Goal: Navigation & Orientation: Find specific page/section

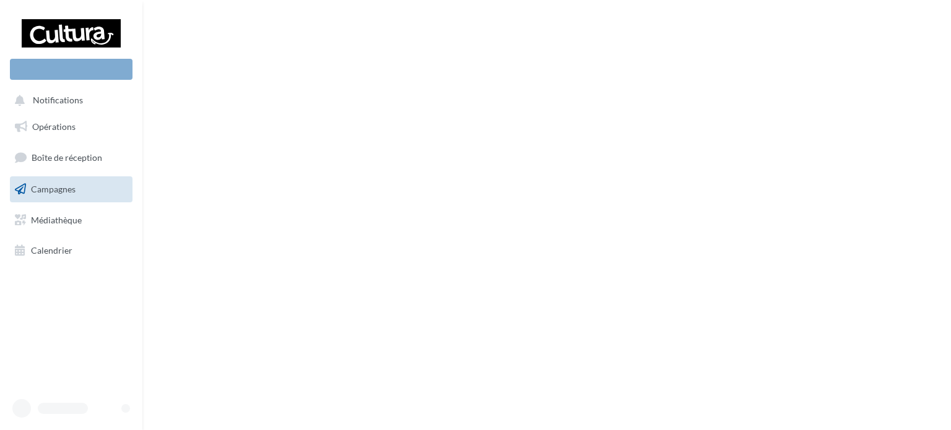
click at [92, 188] on link "Campagnes" at bounding box center [71, 189] width 128 height 26
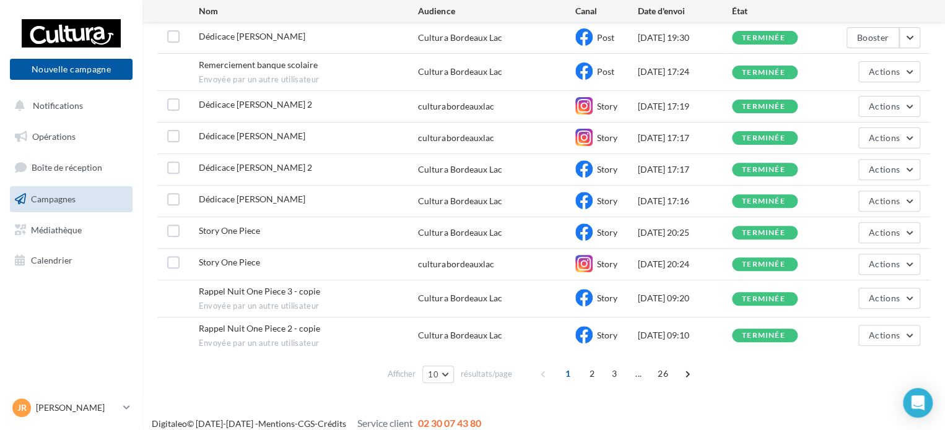
scroll to position [149, 0]
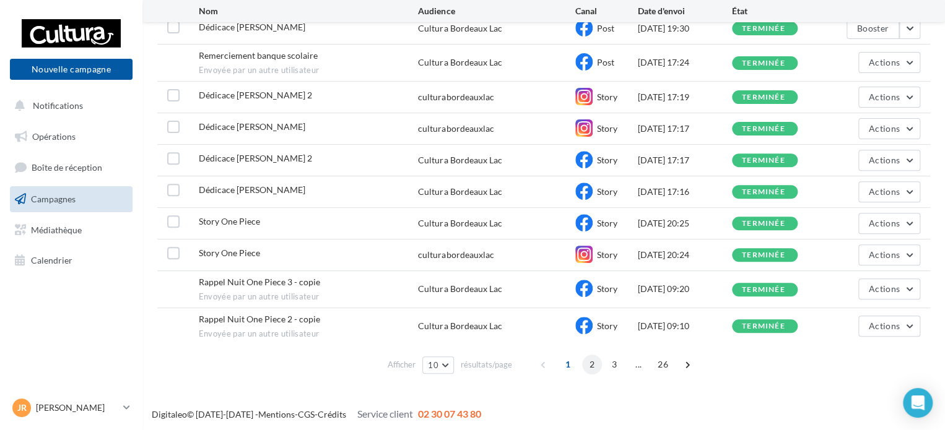
click at [583, 357] on span "2" at bounding box center [592, 365] width 20 height 20
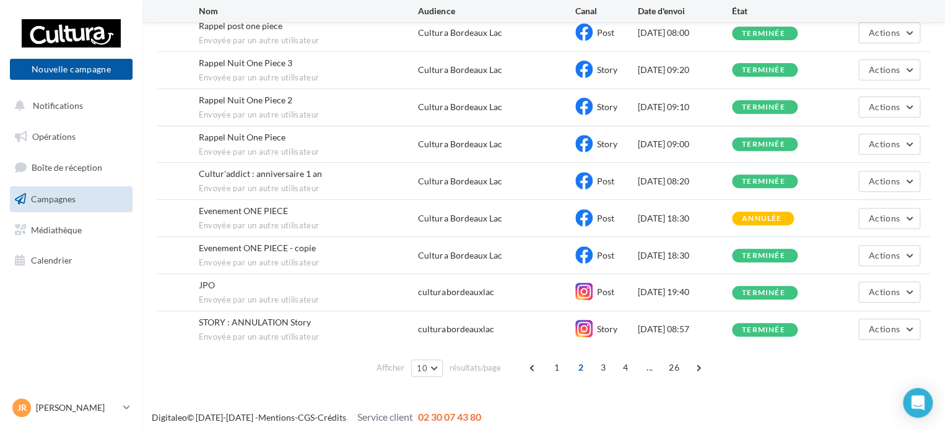
scroll to position [186, 0]
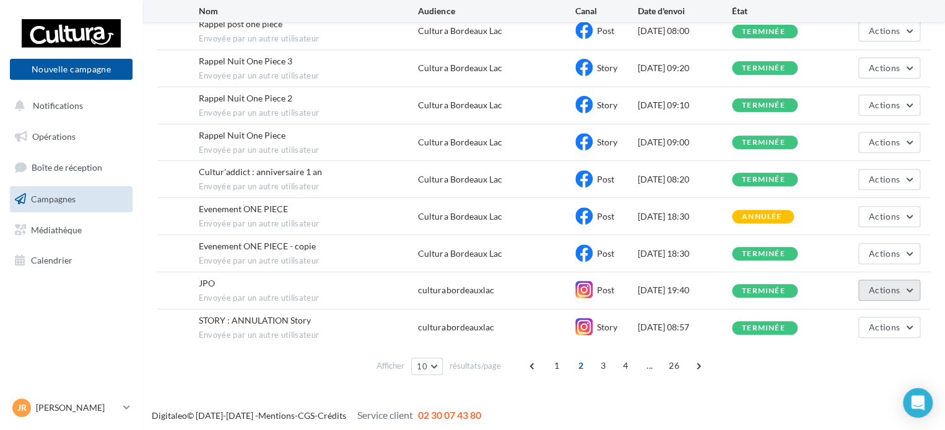
click at [898, 286] on span "Actions" at bounding box center [884, 290] width 31 height 11
click at [883, 316] on button "Voir les résultats" at bounding box center [858, 319] width 124 height 32
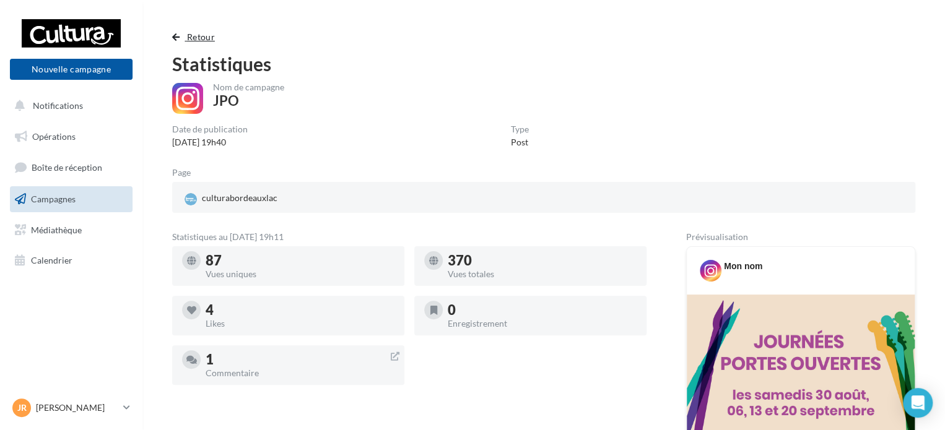
click at [192, 36] on span "Retour" at bounding box center [201, 37] width 28 height 11
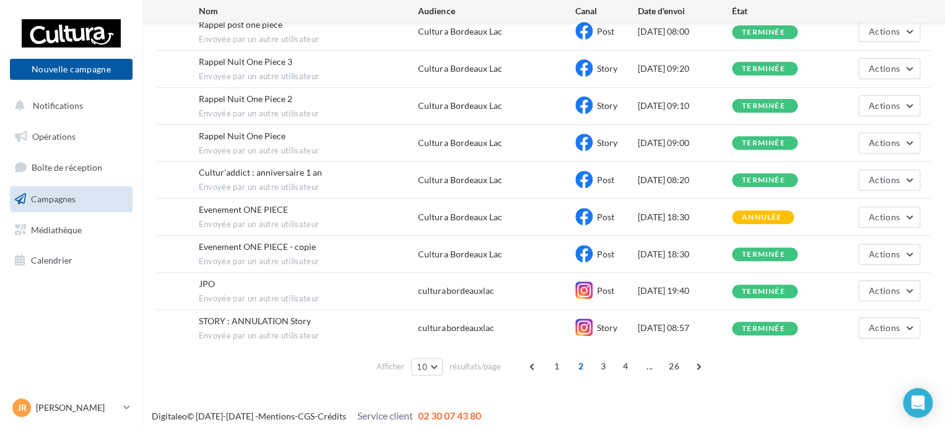
scroll to position [186, 0]
click at [605, 357] on span "3" at bounding box center [603, 366] width 20 height 20
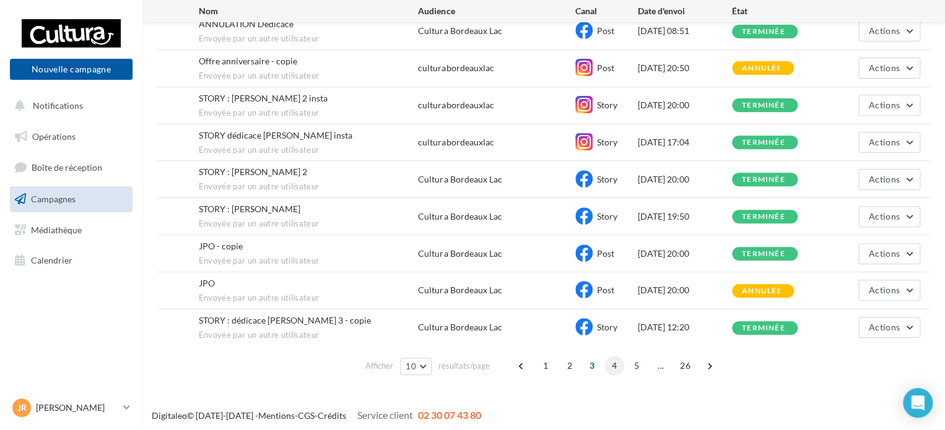
click at [614, 361] on span "4" at bounding box center [614, 366] width 20 height 20
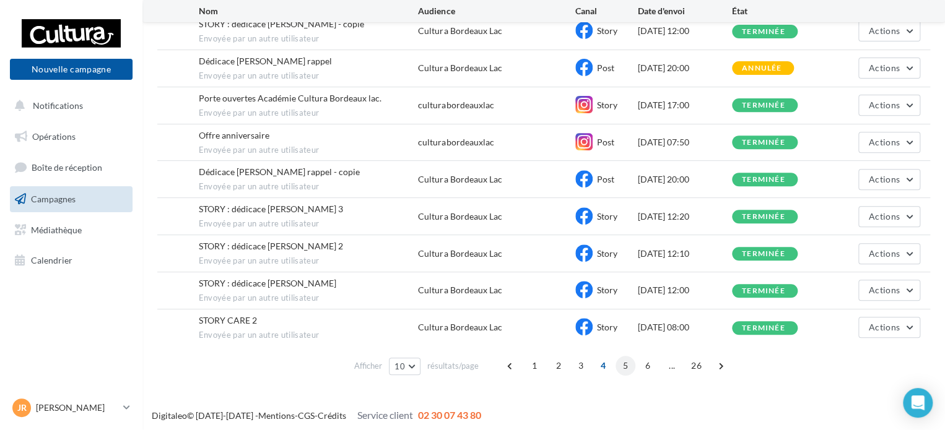
click at [624, 363] on span "5" at bounding box center [625, 366] width 20 height 20
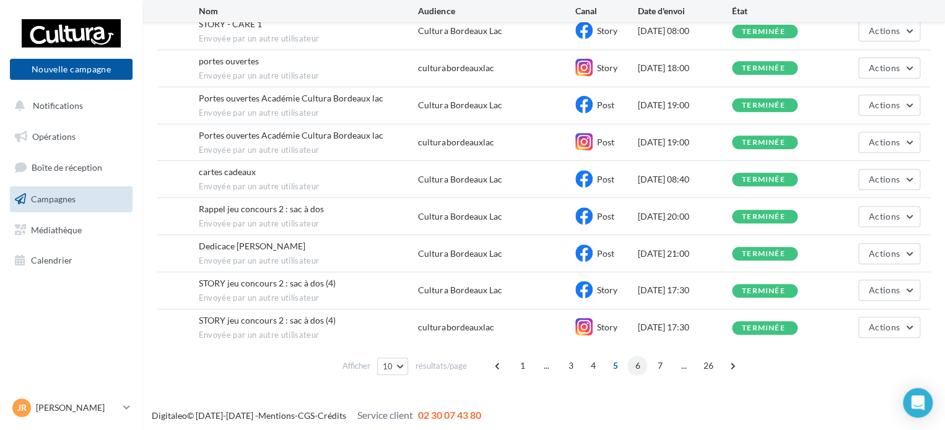
click at [637, 369] on span "6" at bounding box center [637, 366] width 20 height 20
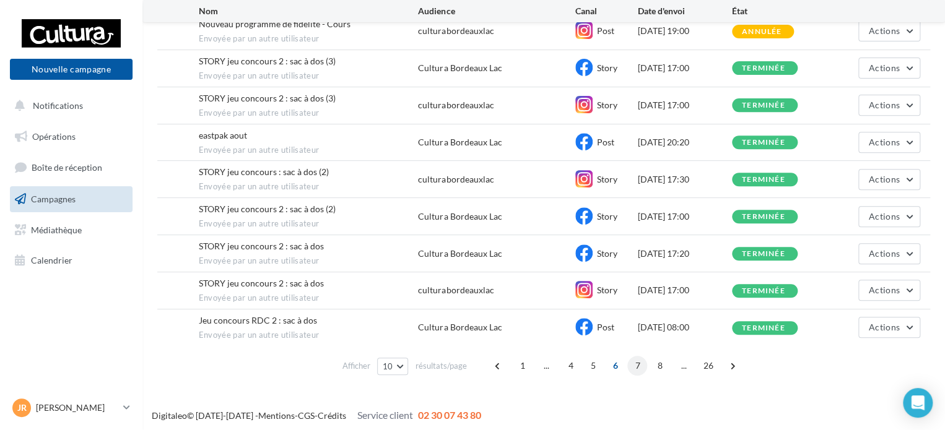
click at [632, 356] on span "7" at bounding box center [637, 366] width 20 height 20
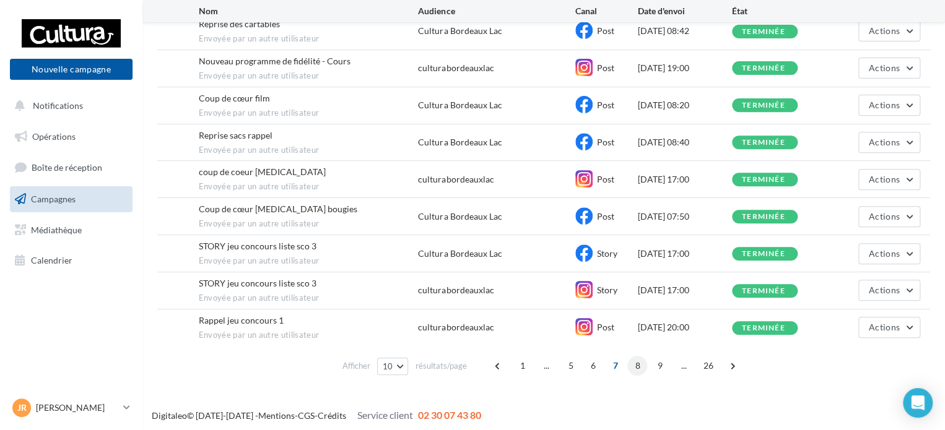
click at [632, 365] on span "8" at bounding box center [637, 366] width 20 height 20
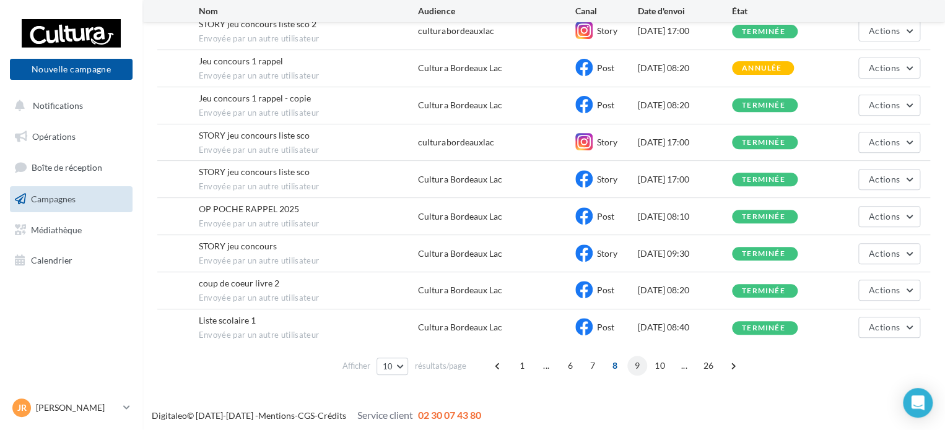
click at [634, 362] on span "9" at bounding box center [637, 366] width 20 height 20
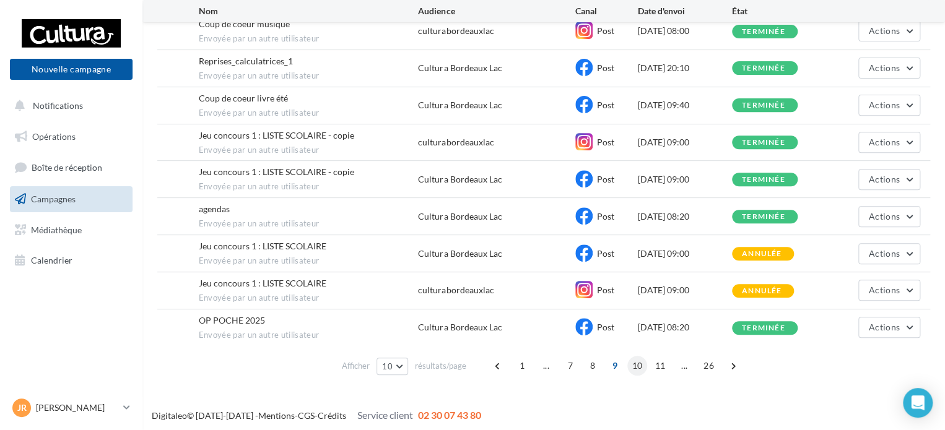
click at [632, 364] on span "10" at bounding box center [637, 366] width 20 height 20
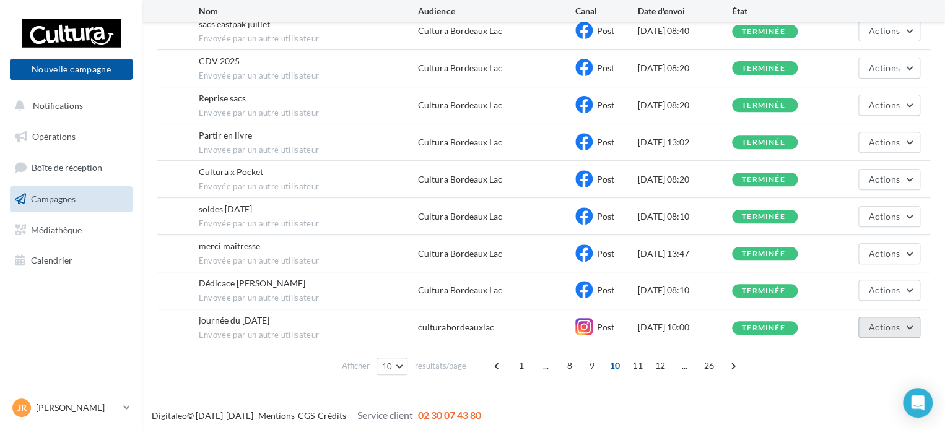
click at [897, 323] on span "Actions" at bounding box center [884, 327] width 31 height 11
click at [860, 349] on button "Voir les résultats" at bounding box center [858, 357] width 124 height 32
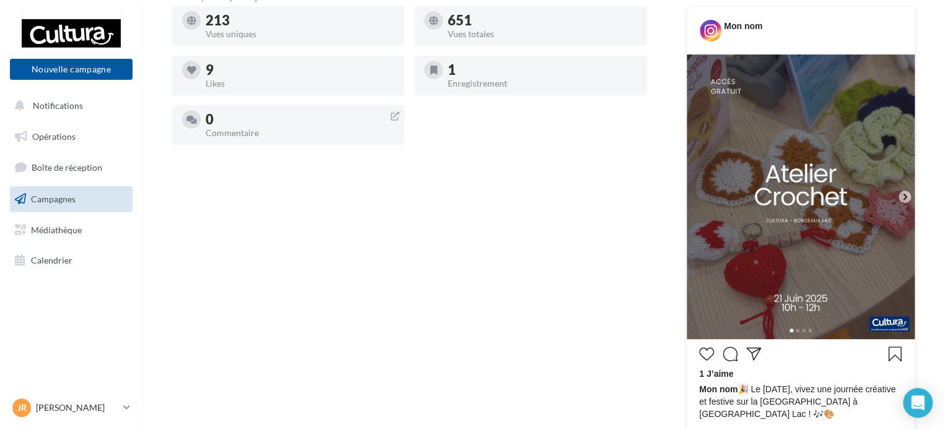
scroll to position [248, 0]
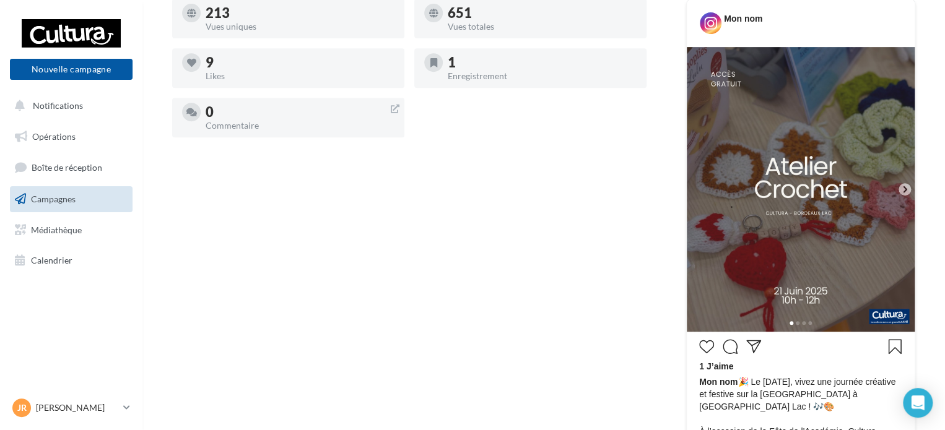
click at [903, 190] on icon at bounding box center [904, 189] width 11 height 11
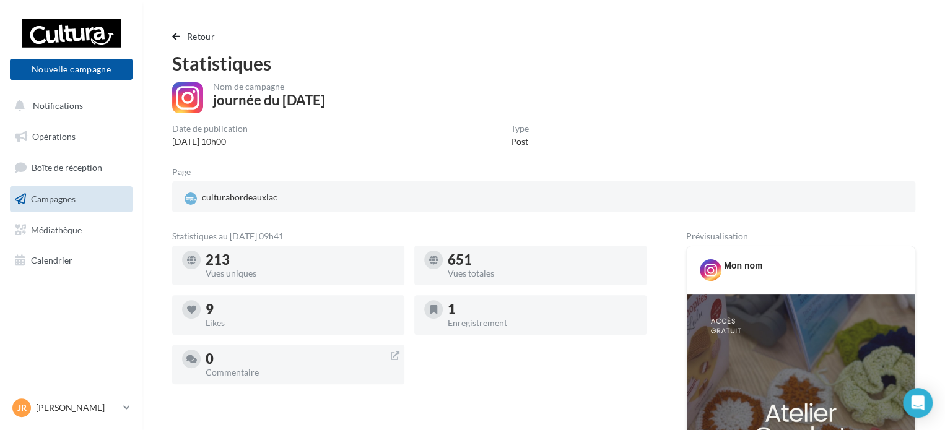
scroll to position [0, 0]
click at [209, 33] on span "Retour" at bounding box center [201, 37] width 28 height 11
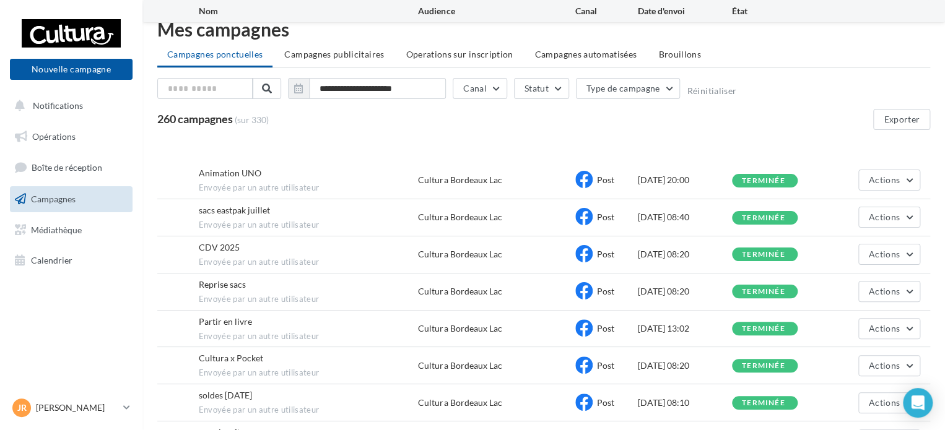
scroll to position [104, 0]
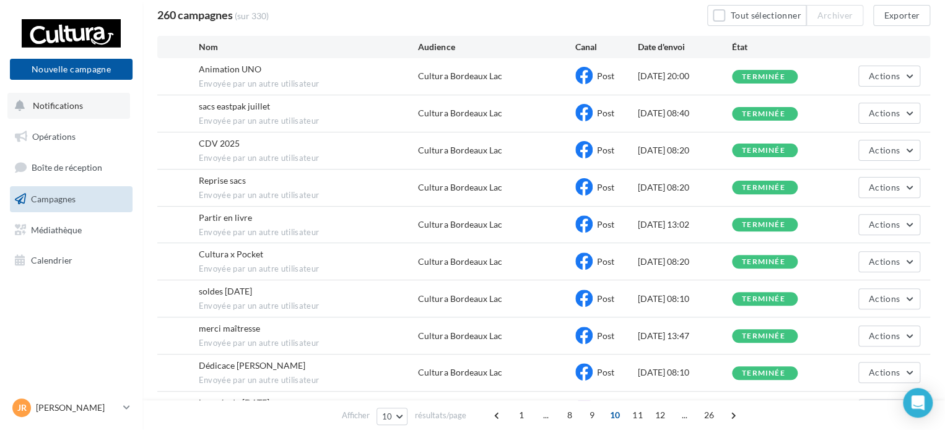
click at [85, 108] on button "Notifications" at bounding box center [68, 106] width 123 height 26
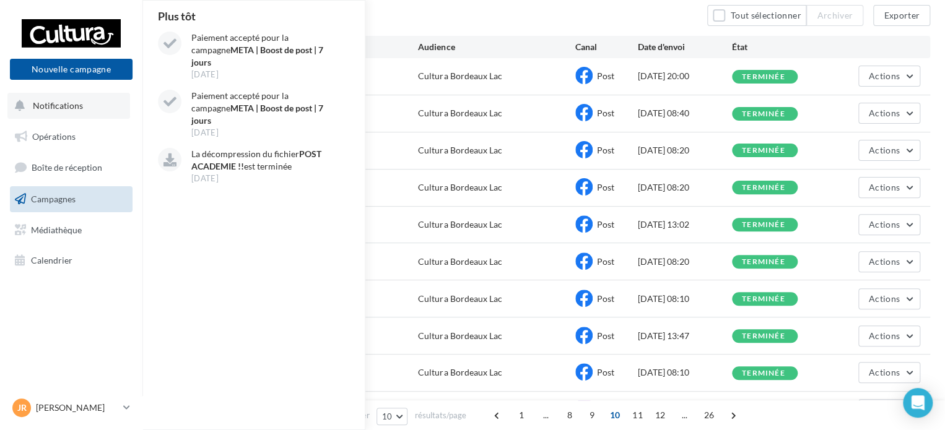
click at [55, 116] on button "Notifications Plus tôt Paiement accepté pour la campagne META | Boost de post |…" at bounding box center [68, 106] width 123 height 26
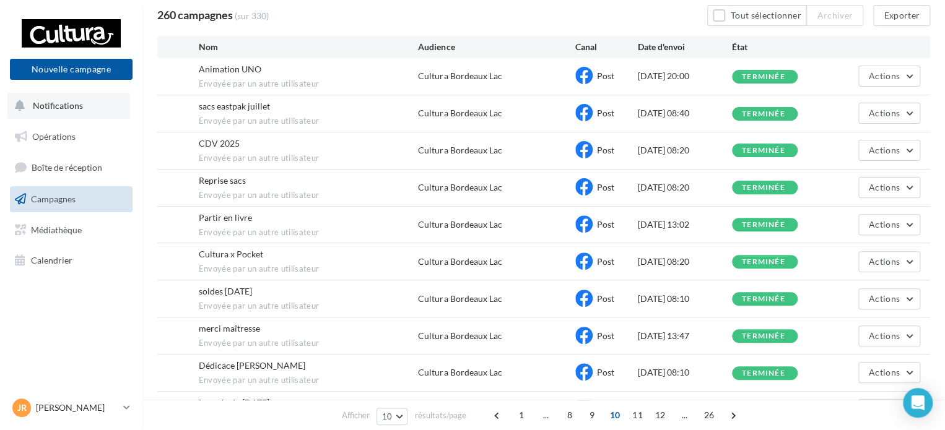
click at [69, 103] on span "Notifications" at bounding box center [58, 105] width 50 height 11
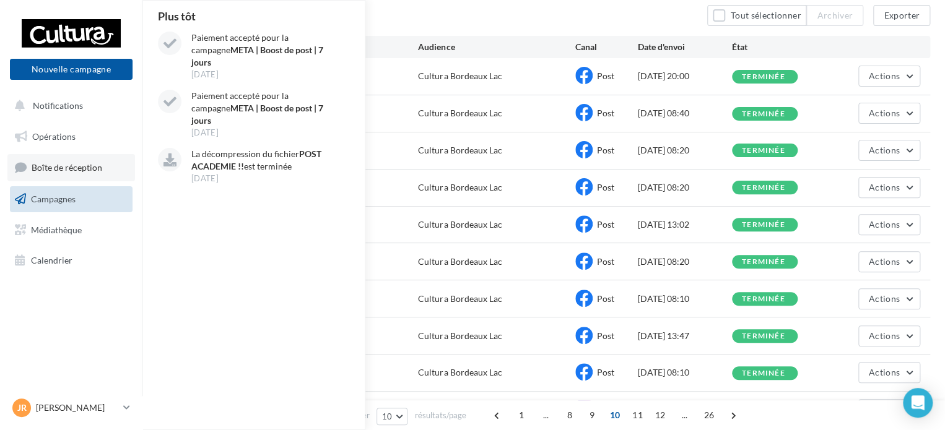
click at [74, 175] on link "Boîte de réception" at bounding box center [71, 167] width 128 height 27
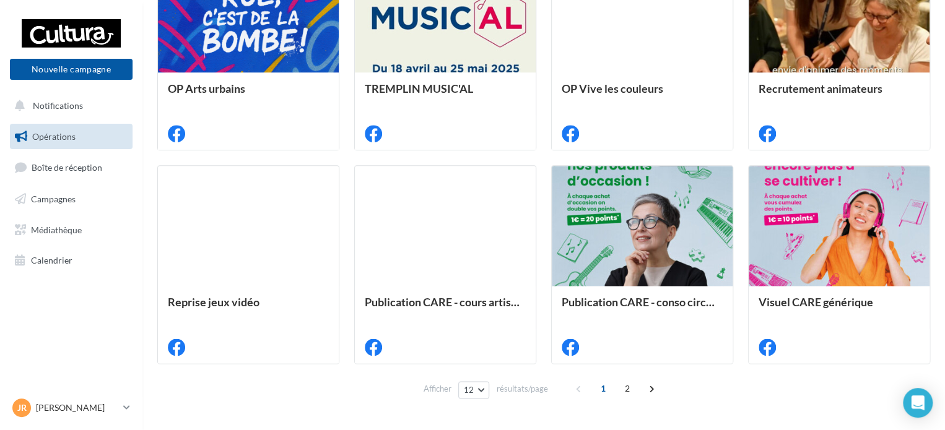
scroll to position [658, 0]
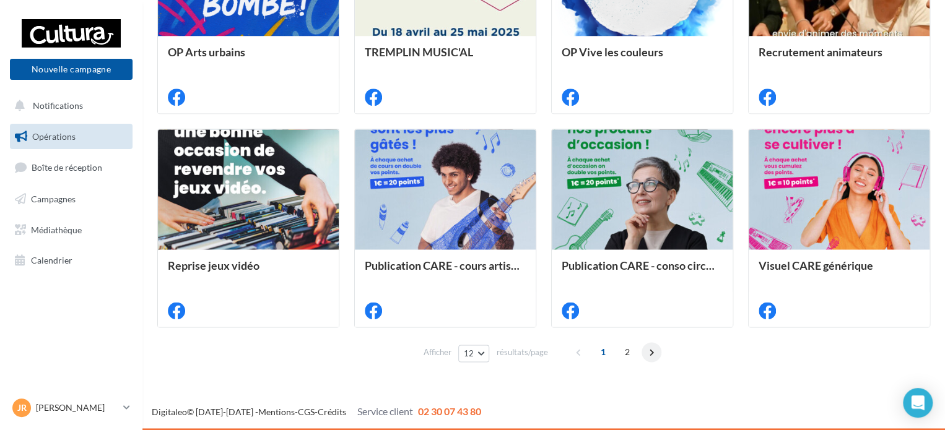
click at [644, 349] on span at bounding box center [651, 352] width 20 height 20
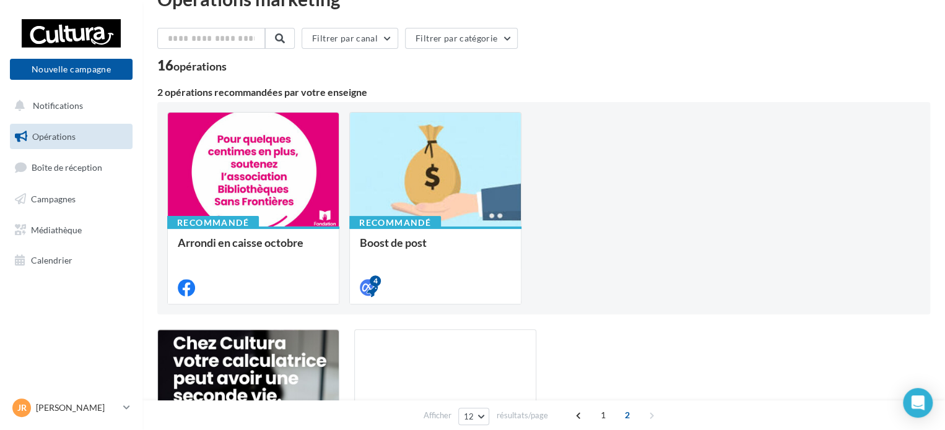
scroll to position [0, 0]
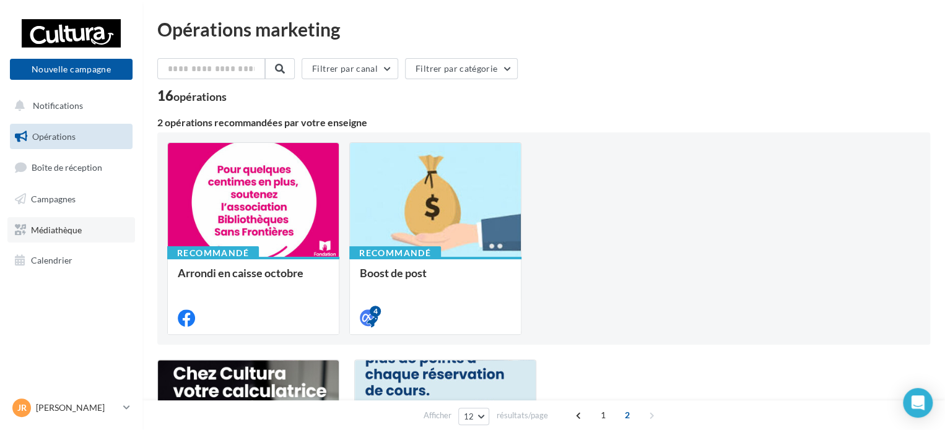
click at [45, 235] on link "Médiathèque" at bounding box center [71, 230] width 128 height 26
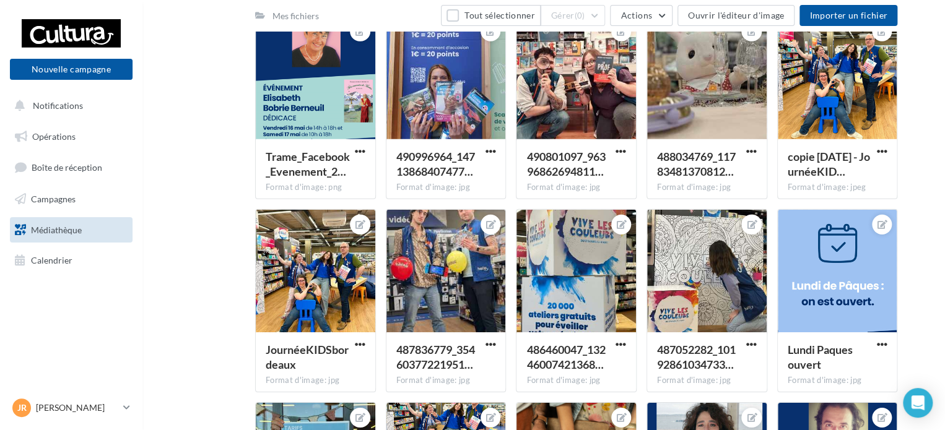
scroll to position [4213, 0]
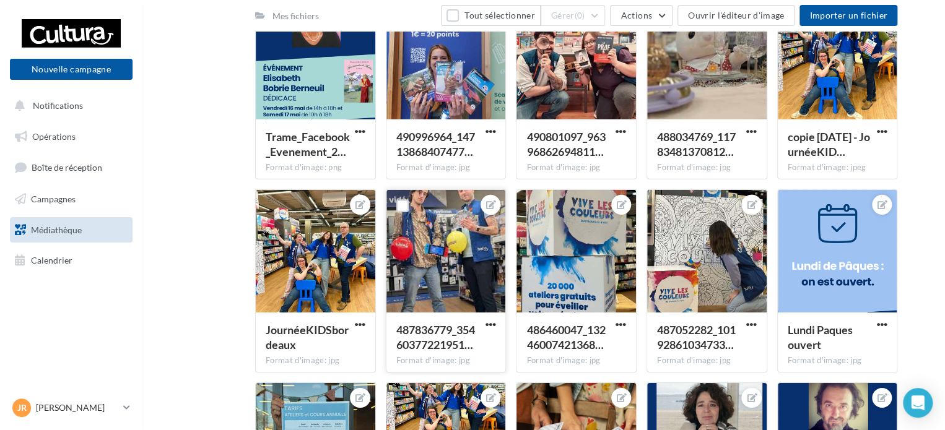
drag, startPoint x: 433, startPoint y: 253, endPoint x: 393, endPoint y: 251, distance: 40.9
click at [393, 251] on div at bounding box center [446, 252] width 120 height 124
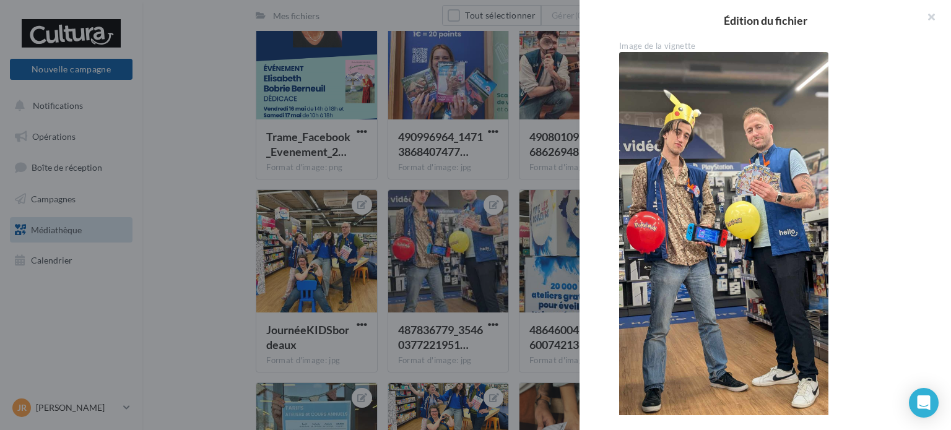
click at [481, 266] on div at bounding box center [475, 215] width 951 height 430
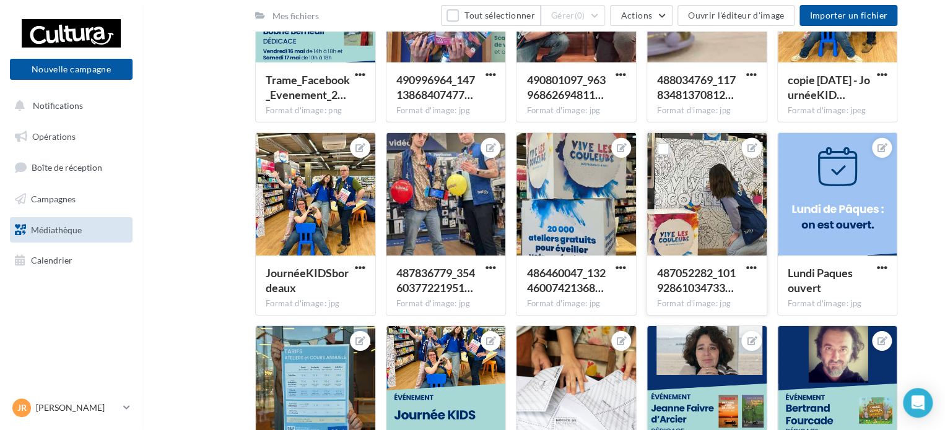
scroll to position [4337, 0]
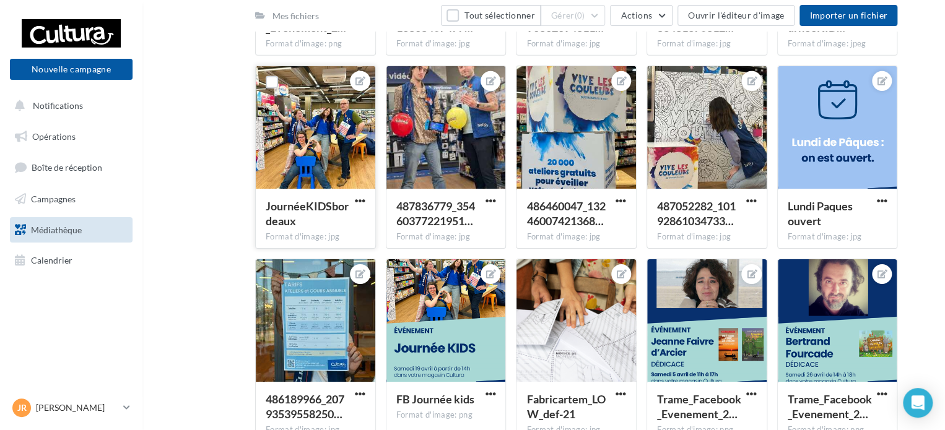
click at [334, 167] on div at bounding box center [316, 128] width 120 height 124
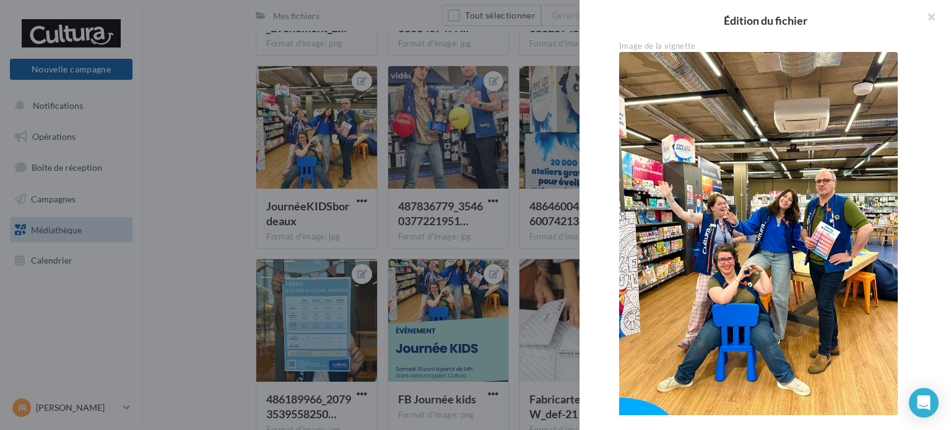
click at [301, 188] on div at bounding box center [475, 215] width 951 height 430
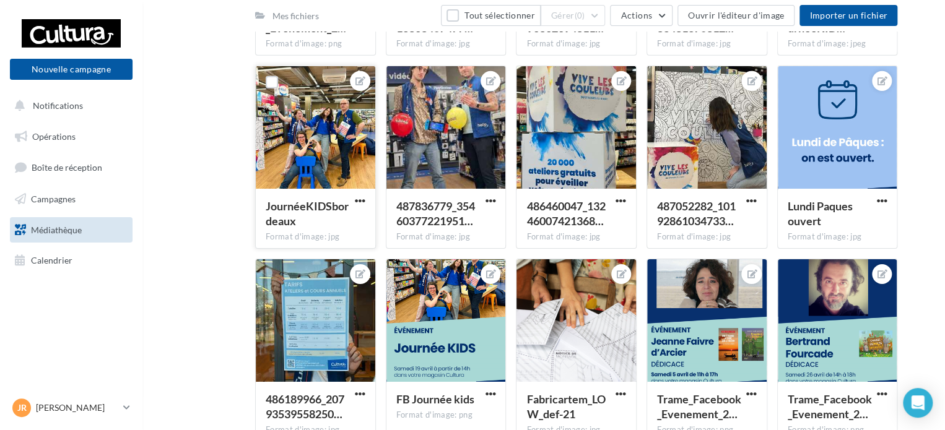
click at [310, 146] on div at bounding box center [316, 128] width 120 height 124
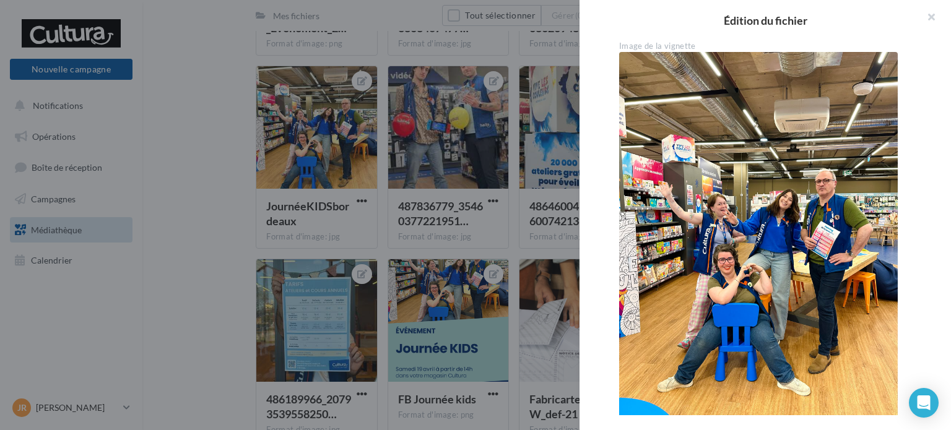
click at [227, 210] on div at bounding box center [475, 215] width 951 height 430
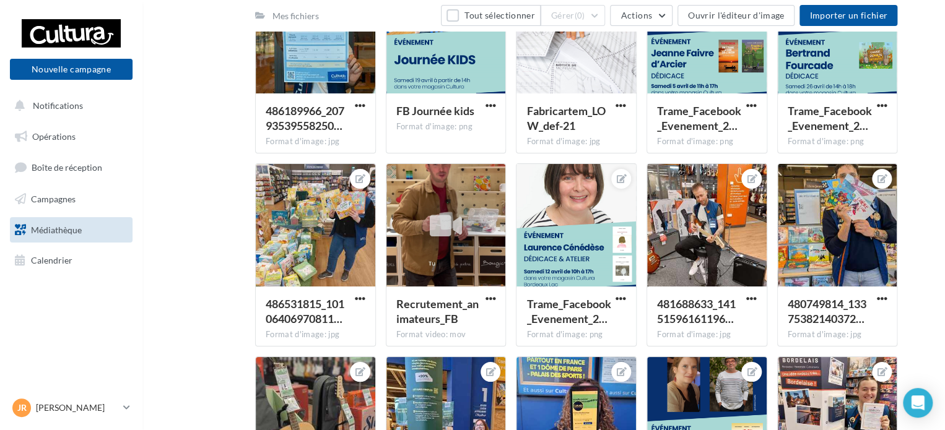
scroll to position [4708, 0]
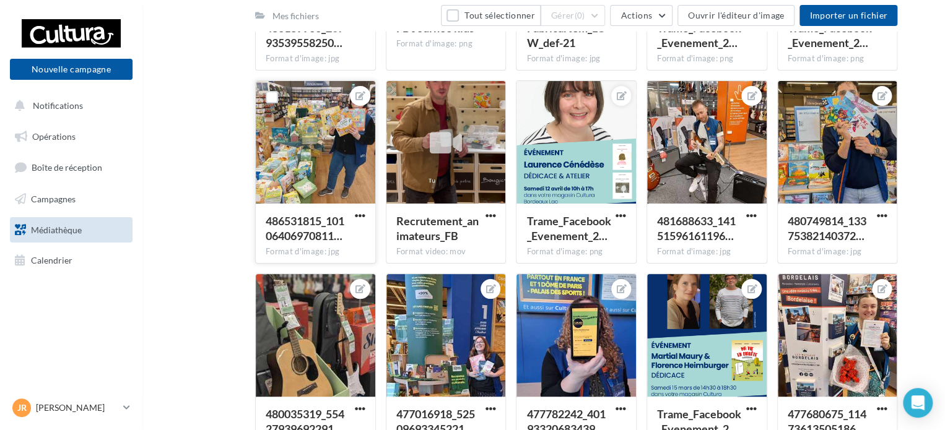
click at [327, 147] on div at bounding box center [316, 143] width 120 height 124
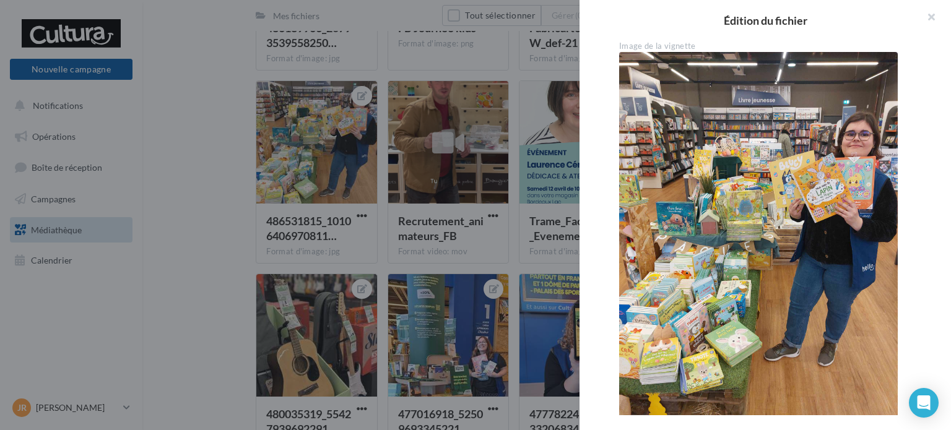
click at [219, 207] on div at bounding box center [475, 215] width 951 height 430
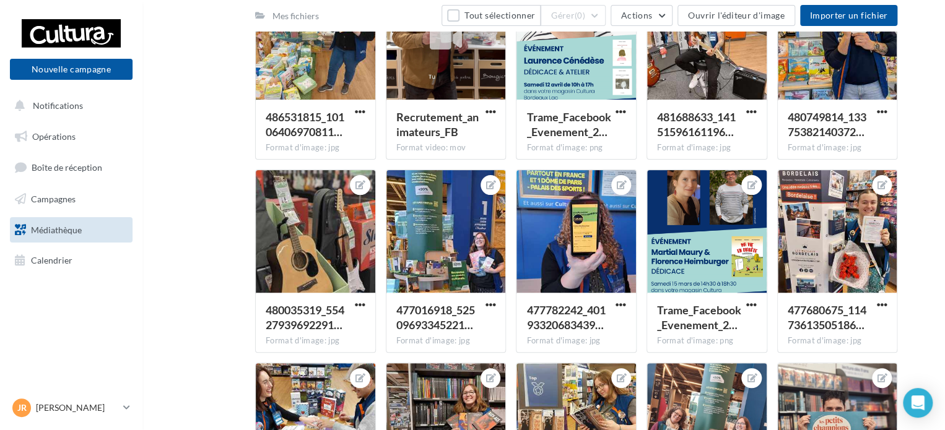
scroll to position [4832, 0]
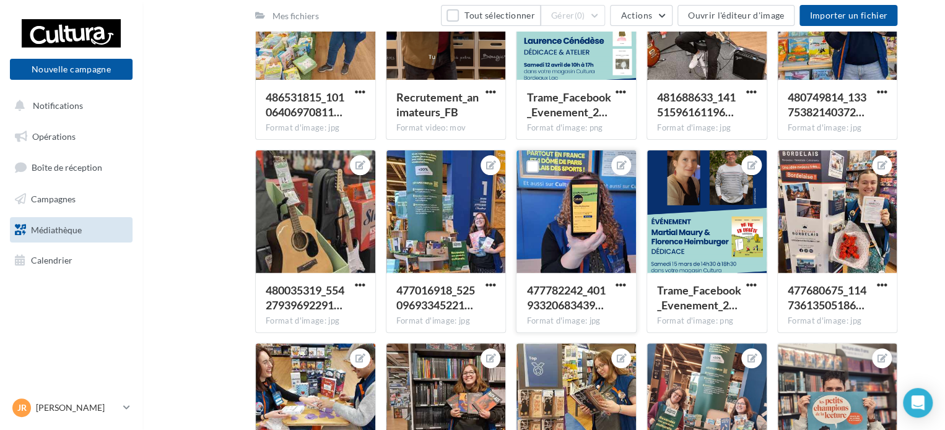
click at [567, 222] on div at bounding box center [576, 212] width 120 height 124
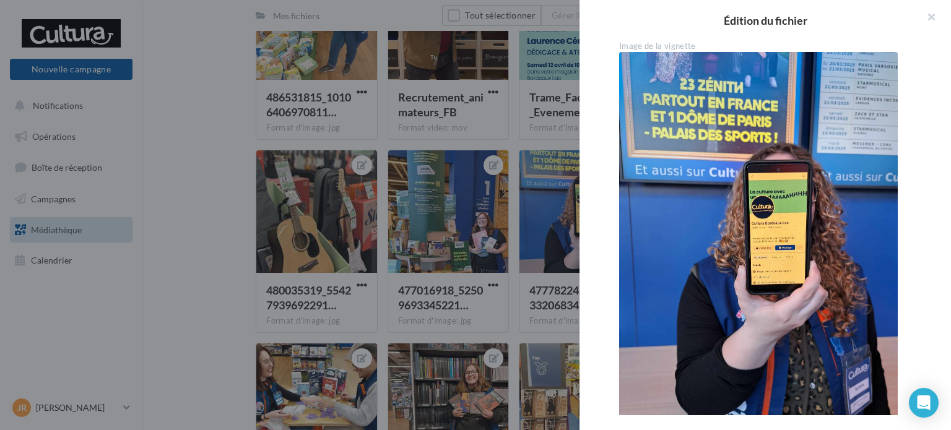
click at [274, 258] on div at bounding box center [475, 215] width 951 height 430
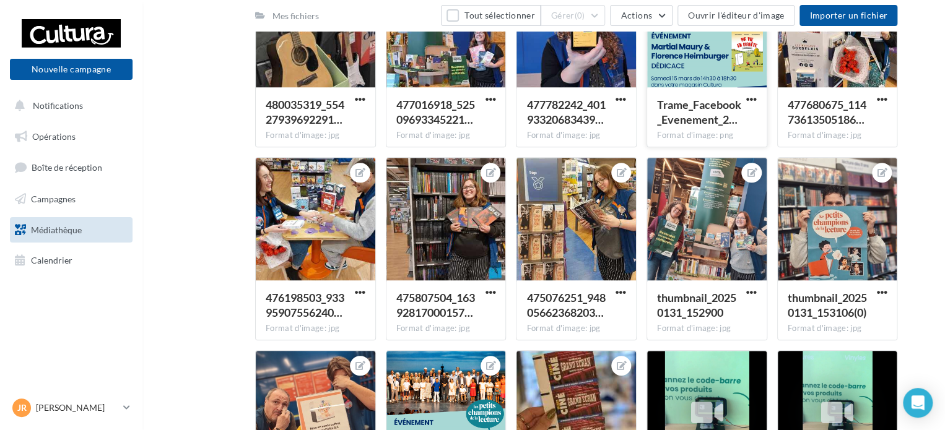
scroll to position [5018, 0]
click at [681, 227] on div at bounding box center [707, 220] width 120 height 124
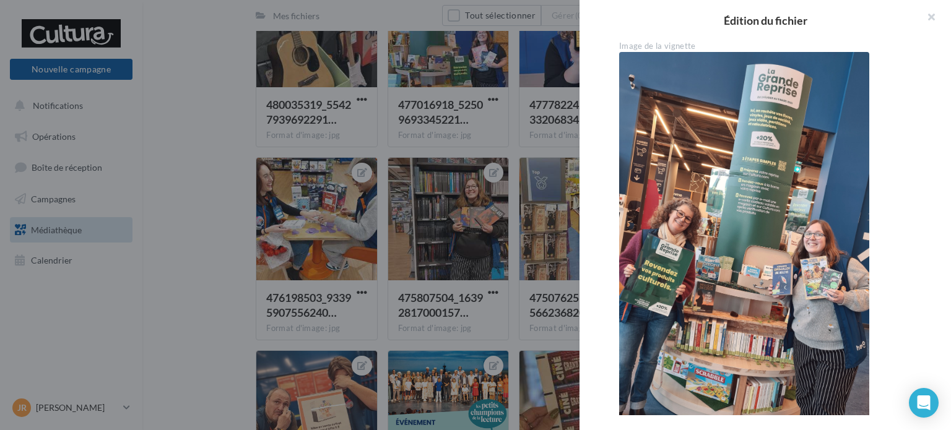
click at [436, 259] on div at bounding box center [475, 215] width 951 height 430
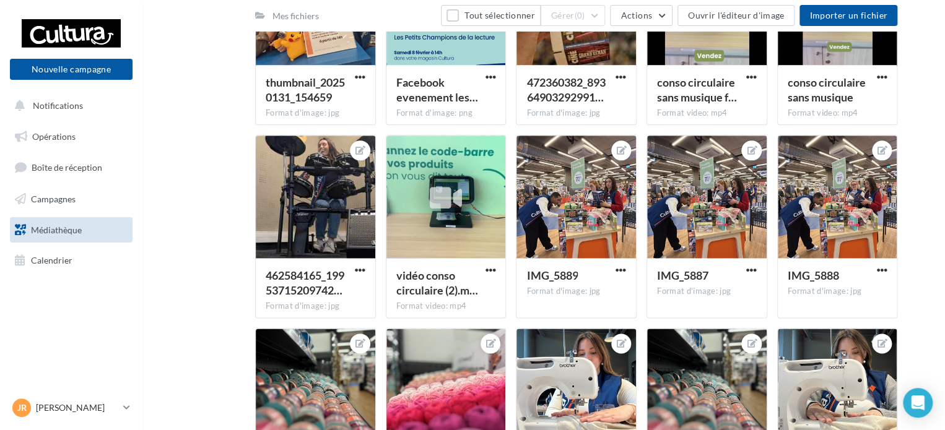
scroll to position [5432, 0]
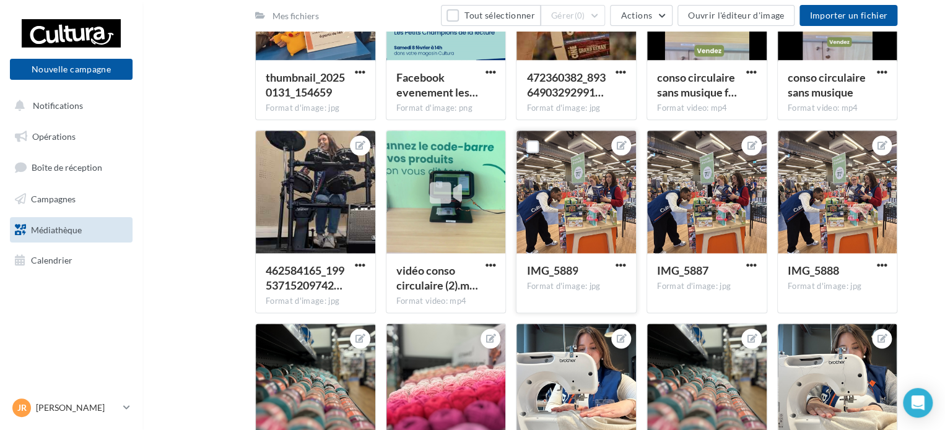
click at [592, 217] on div at bounding box center [576, 193] width 120 height 124
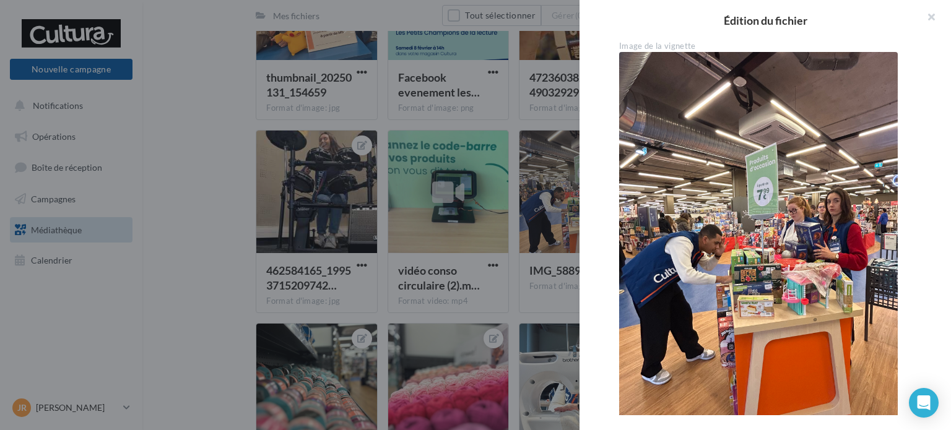
click at [531, 225] on div at bounding box center [475, 215] width 951 height 430
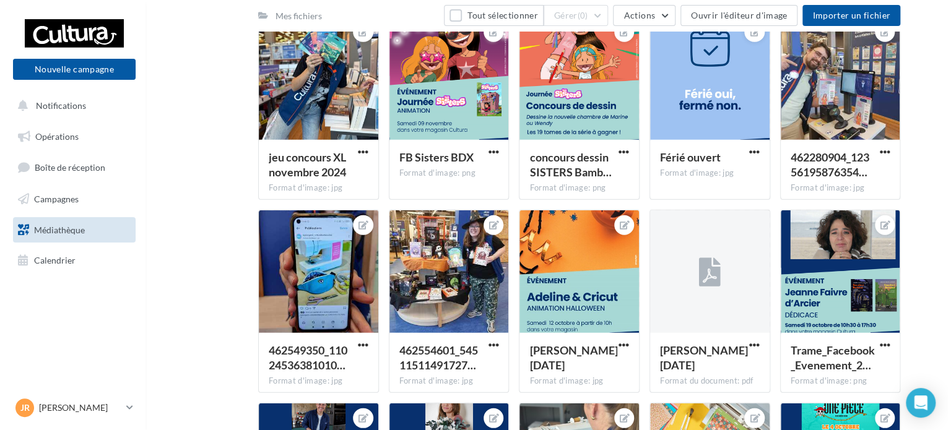
scroll to position [8631, 0]
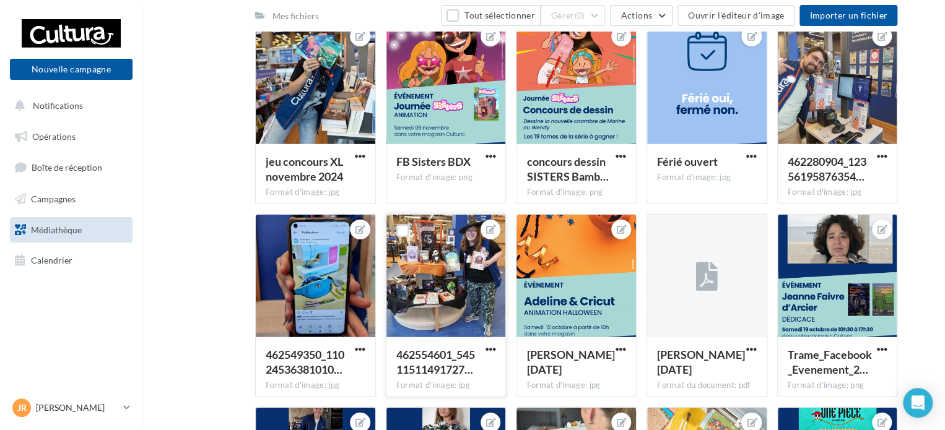
click at [471, 276] on div at bounding box center [446, 277] width 120 height 124
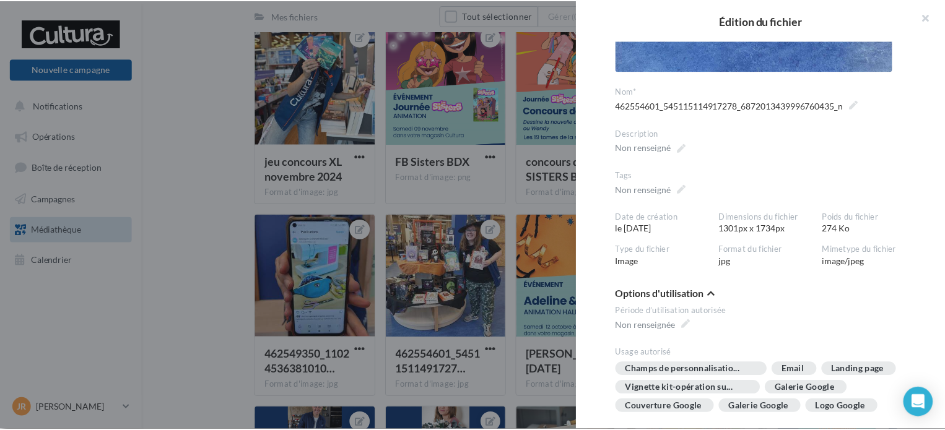
scroll to position [433, 0]
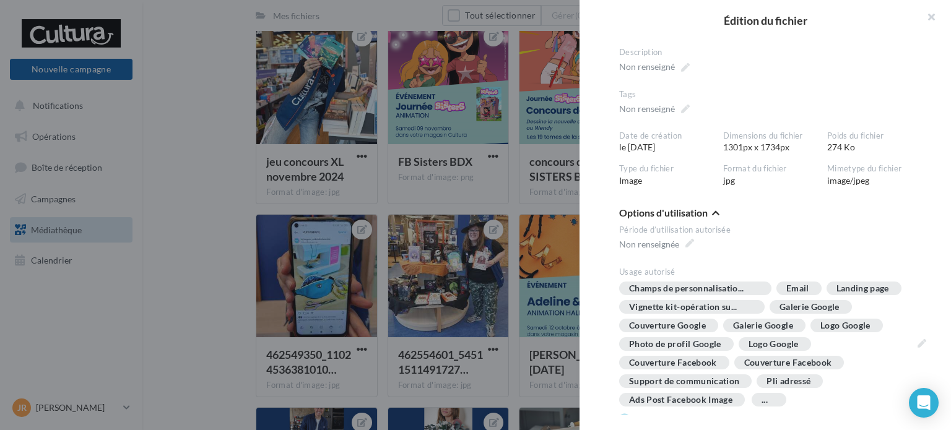
click at [359, 276] on div at bounding box center [475, 215] width 951 height 430
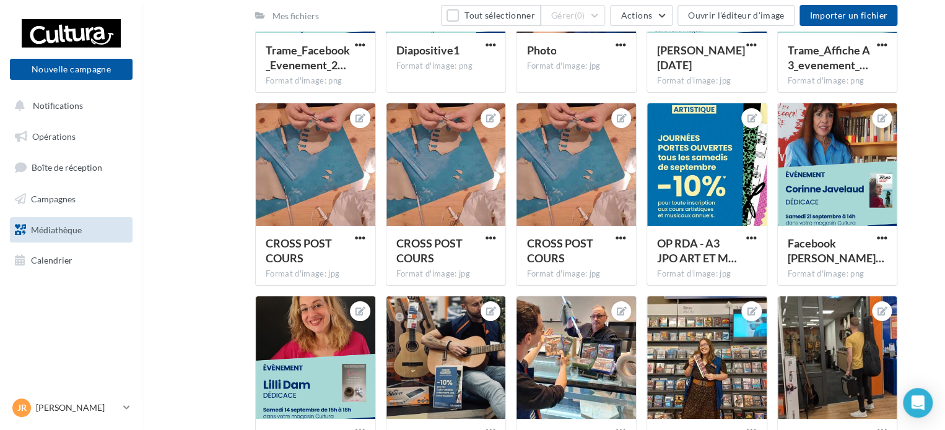
scroll to position [9313, 0]
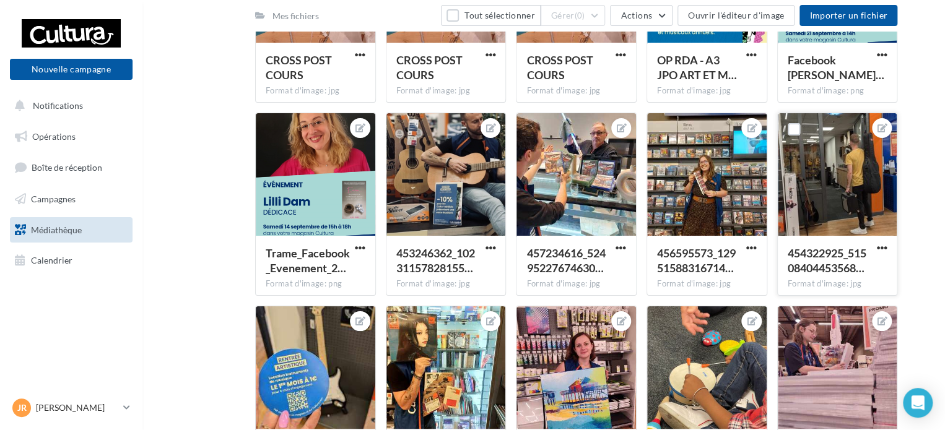
click at [837, 188] on div at bounding box center [838, 175] width 120 height 124
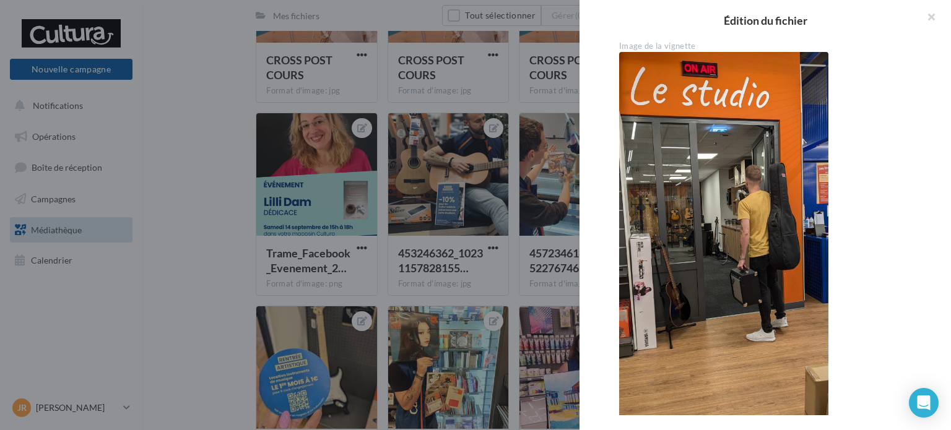
click at [511, 263] on div at bounding box center [475, 215] width 951 height 430
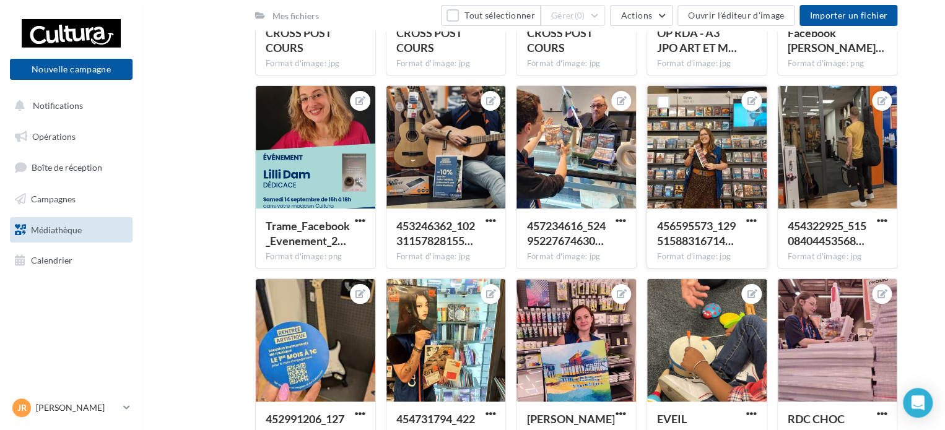
scroll to position [9498, 0]
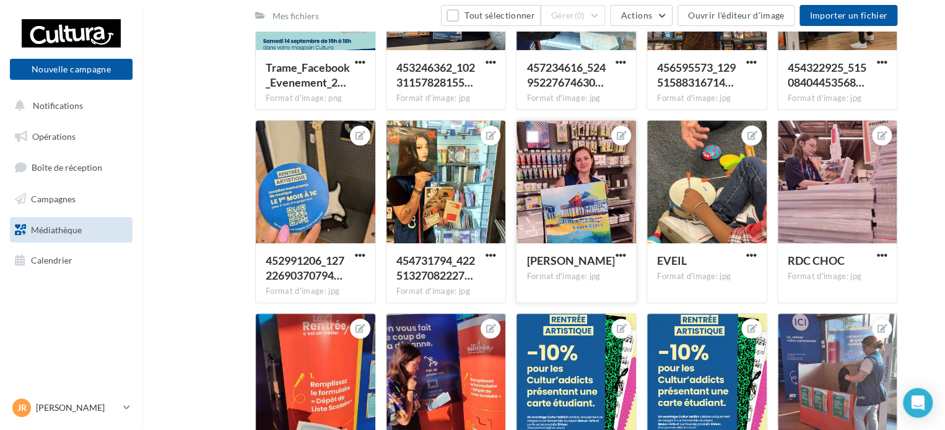
click at [570, 214] on div at bounding box center [576, 183] width 120 height 124
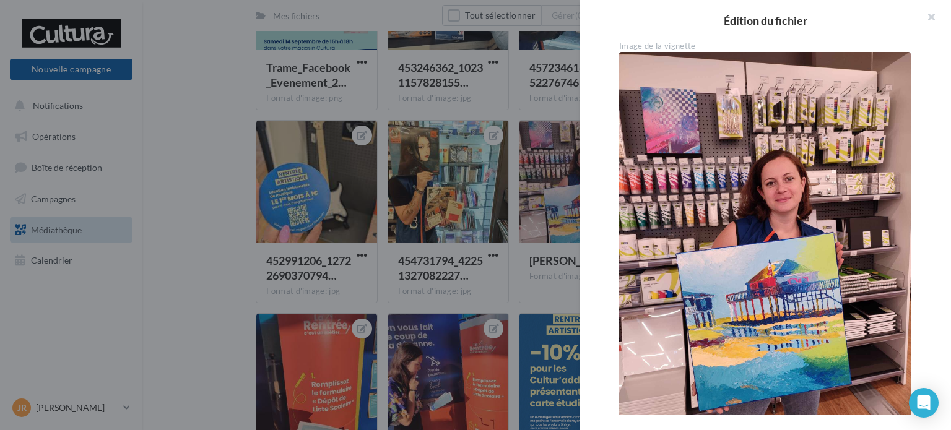
click at [428, 252] on div at bounding box center [475, 215] width 951 height 430
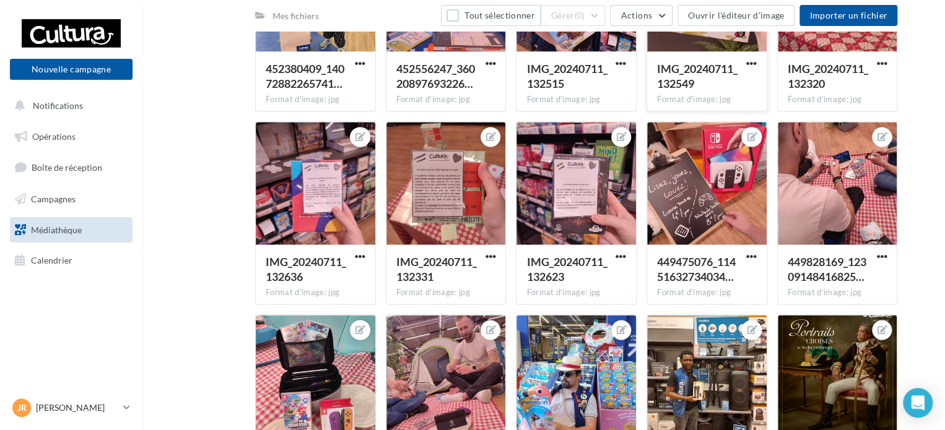
scroll to position [10303, 0]
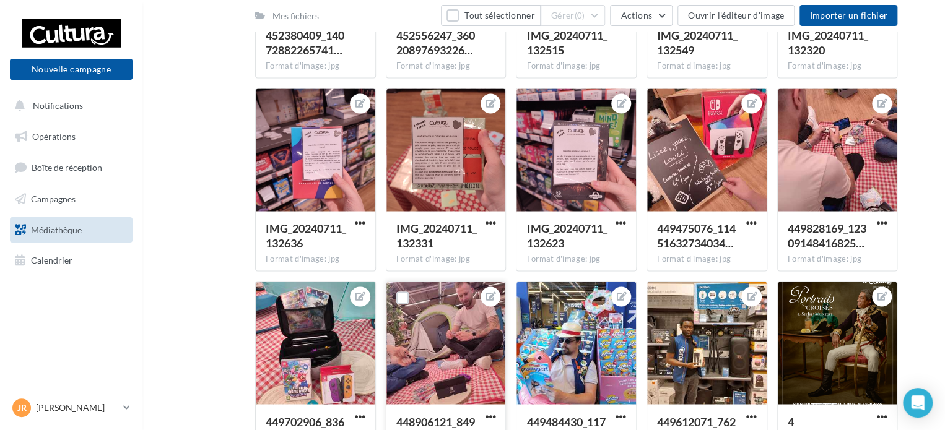
click at [474, 337] on div at bounding box center [446, 344] width 120 height 124
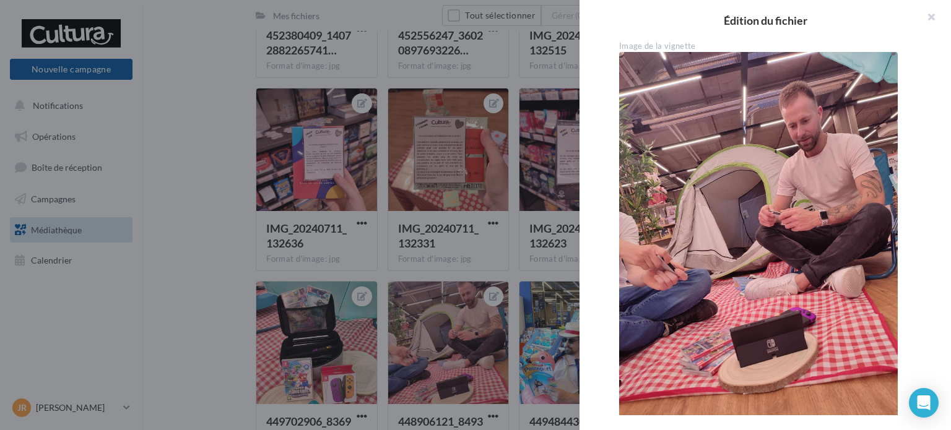
click at [297, 339] on div at bounding box center [475, 215] width 951 height 430
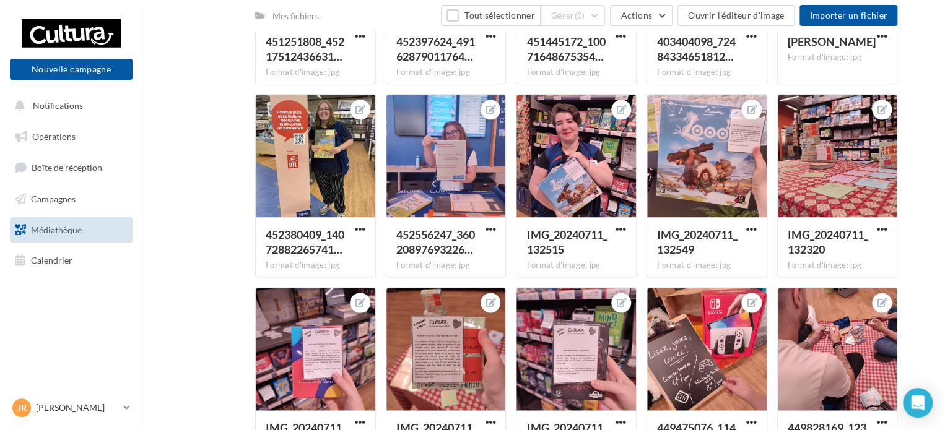
scroll to position [10103, 0]
